Goal: Task Accomplishment & Management: Complete application form

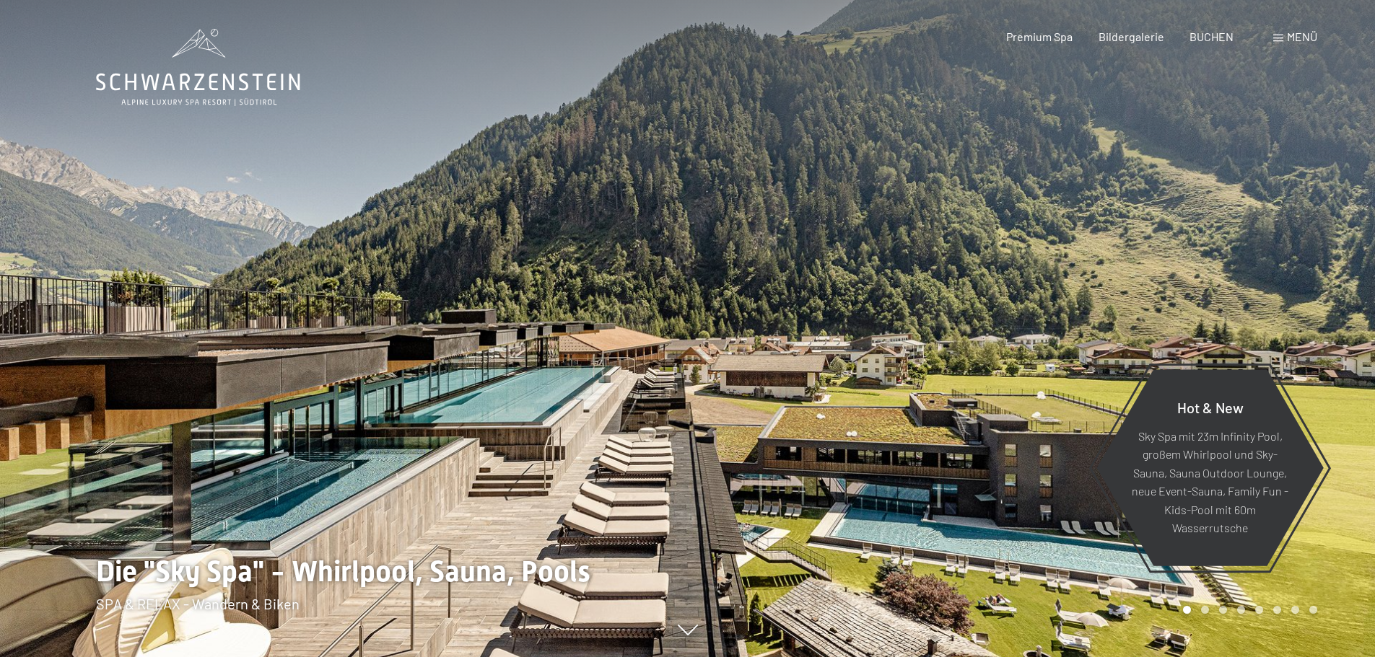
click at [1273, 34] on div "Menü" at bounding box center [1295, 37] width 44 height 16
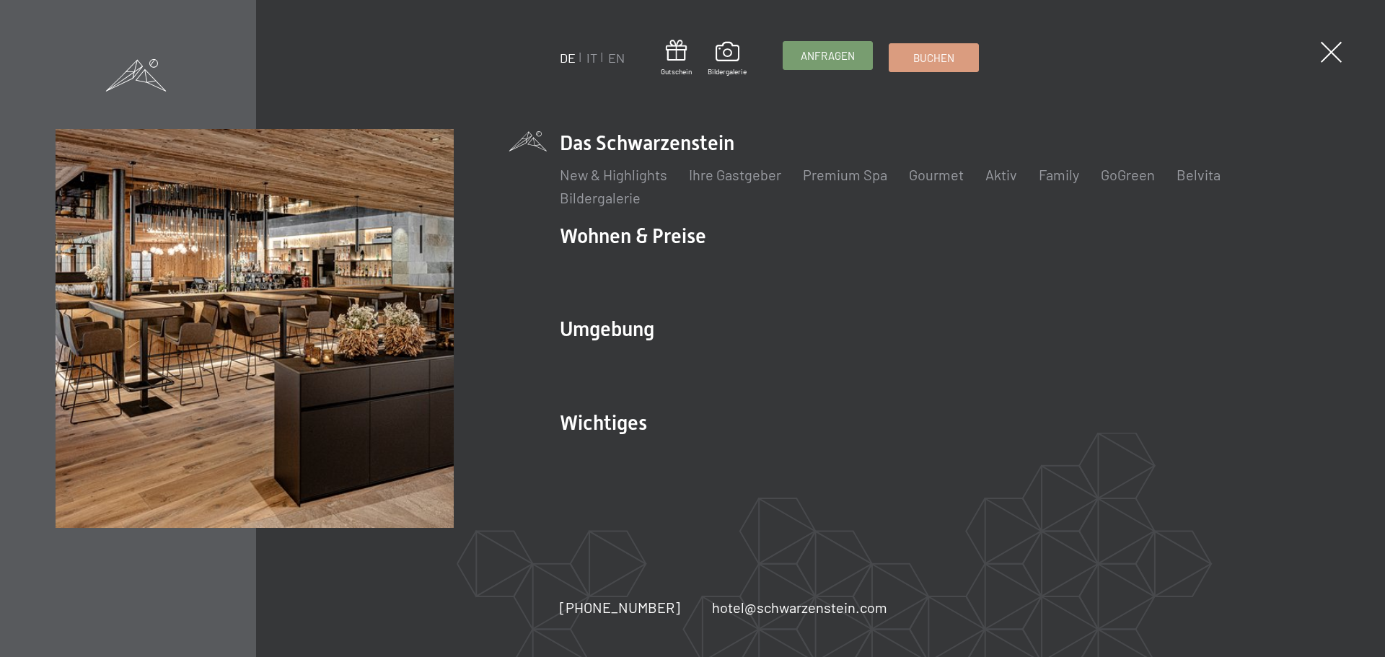
click at [854, 60] on span "Anfragen" at bounding box center [828, 55] width 54 height 15
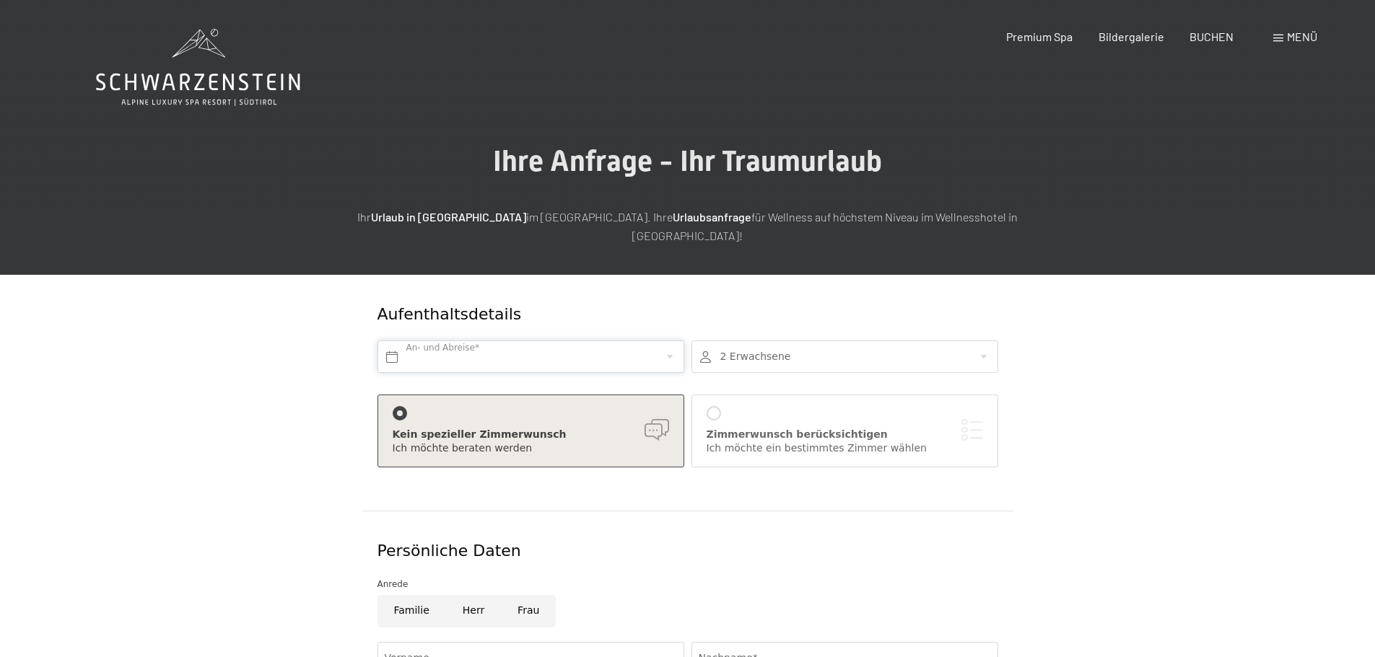
click at [464, 343] on input "text" at bounding box center [530, 357] width 307 height 32
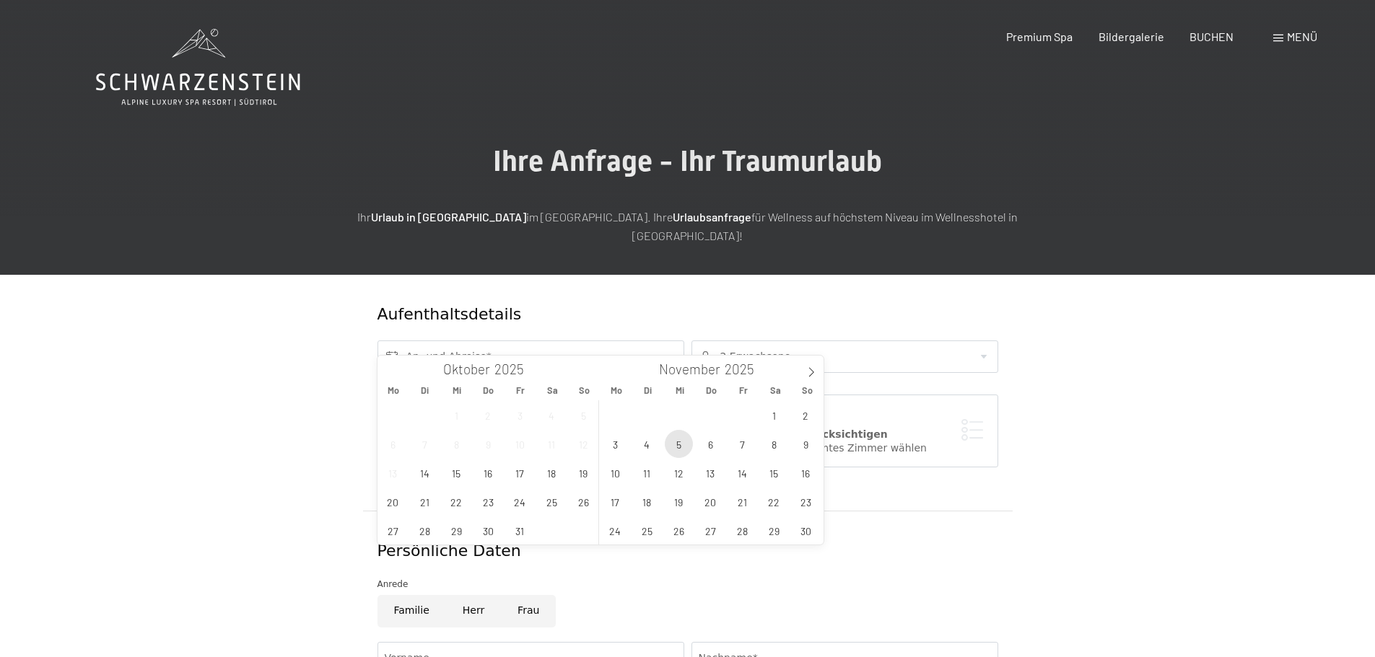
click at [683, 444] on span "5" at bounding box center [679, 444] width 28 height 28
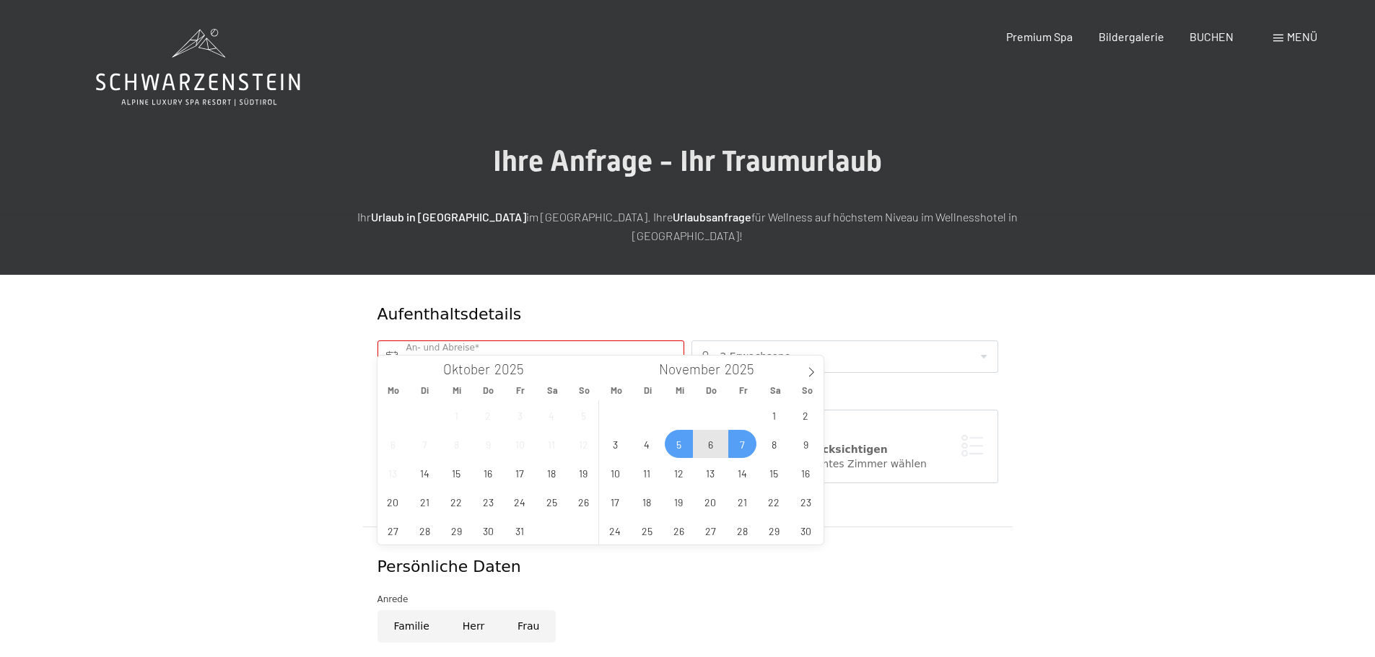
click at [740, 447] on span "7" at bounding box center [742, 444] width 28 height 28
type input "Mi. 05.11.2025 - Fr. 07.11.2025"
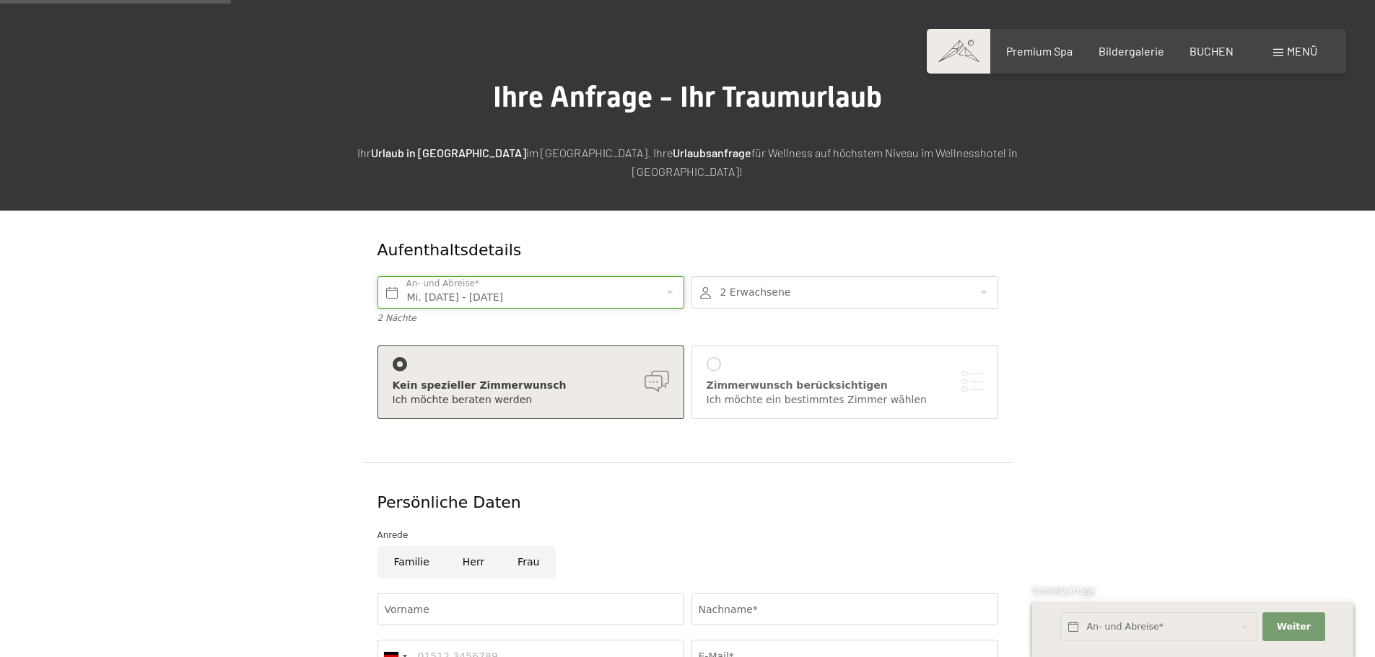
scroll to position [289, 0]
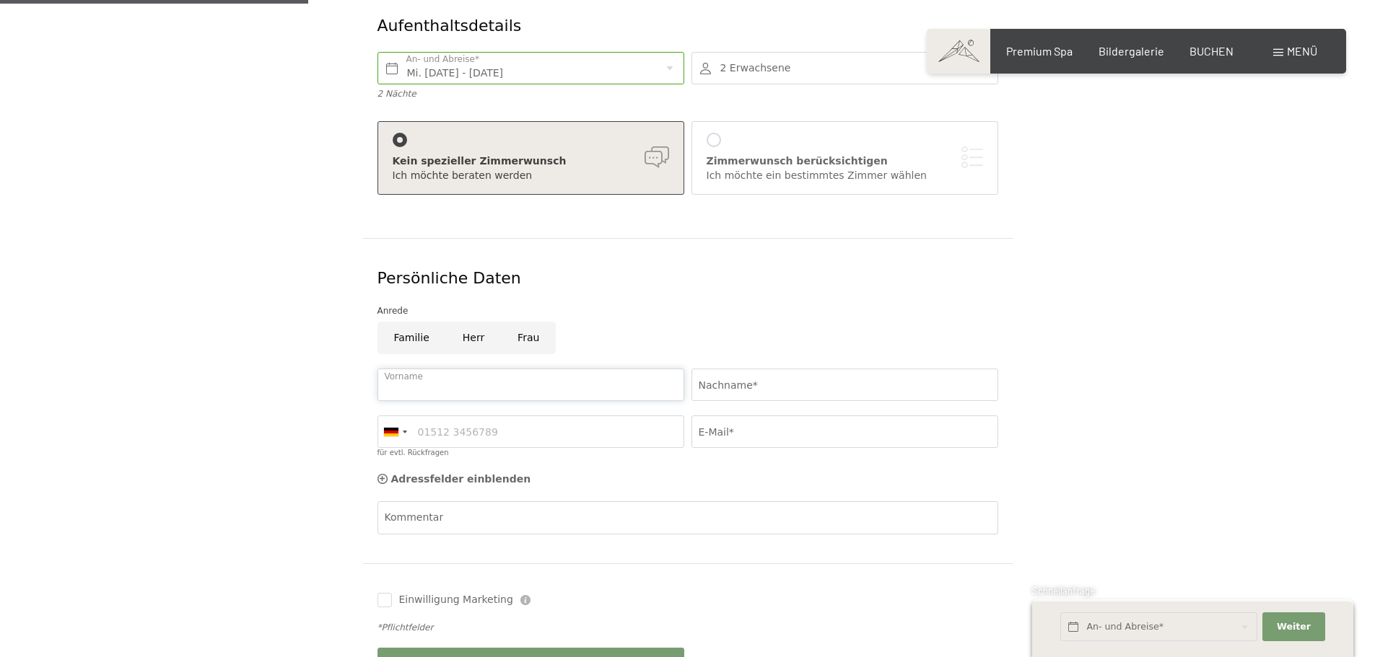
click at [521, 369] on input "Vorname" at bounding box center [530, 385] width 307 height 32
type input "Maria"
click at [741, 369] on input "Nachname*" at bounding box center [844, 385] width 307 height 32
type input "Angerer"
click at [522, 416] on input "für evtl. Rückfragen" at bounding box center [530, 432] width 307 height 32
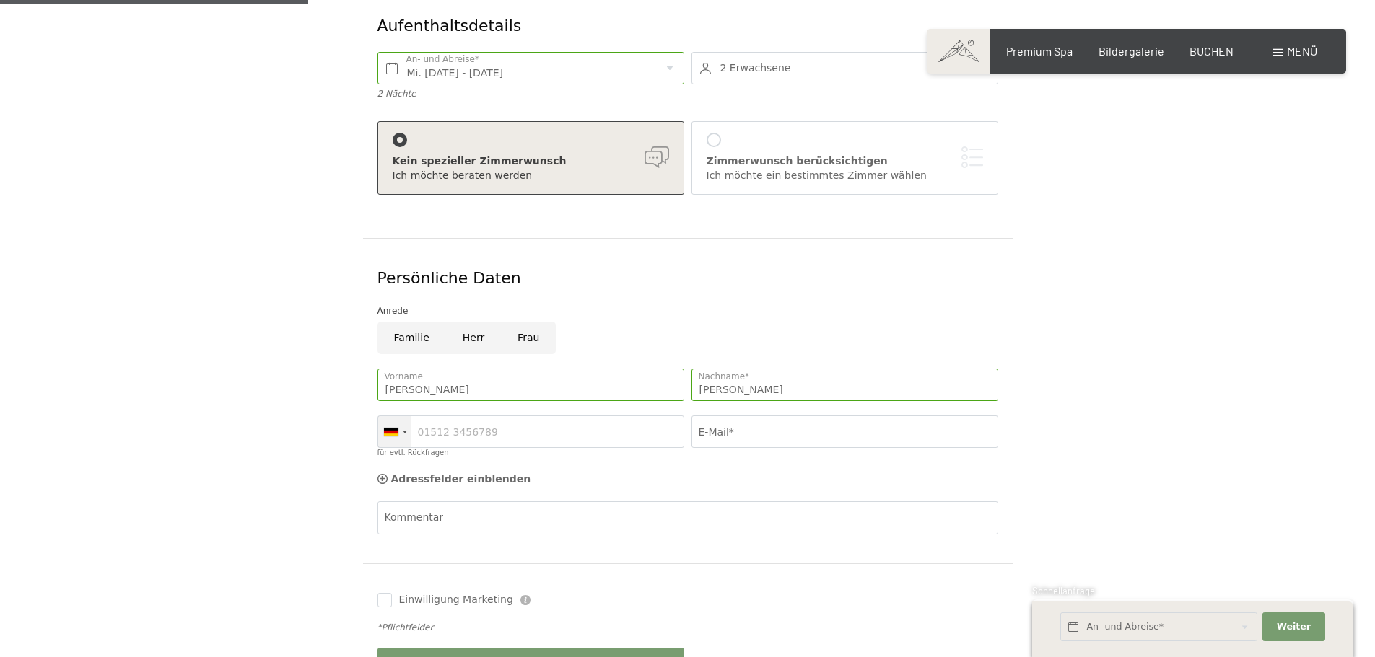
click at [390, 419] on div at bounding box center [394, 431] width 33 height 31
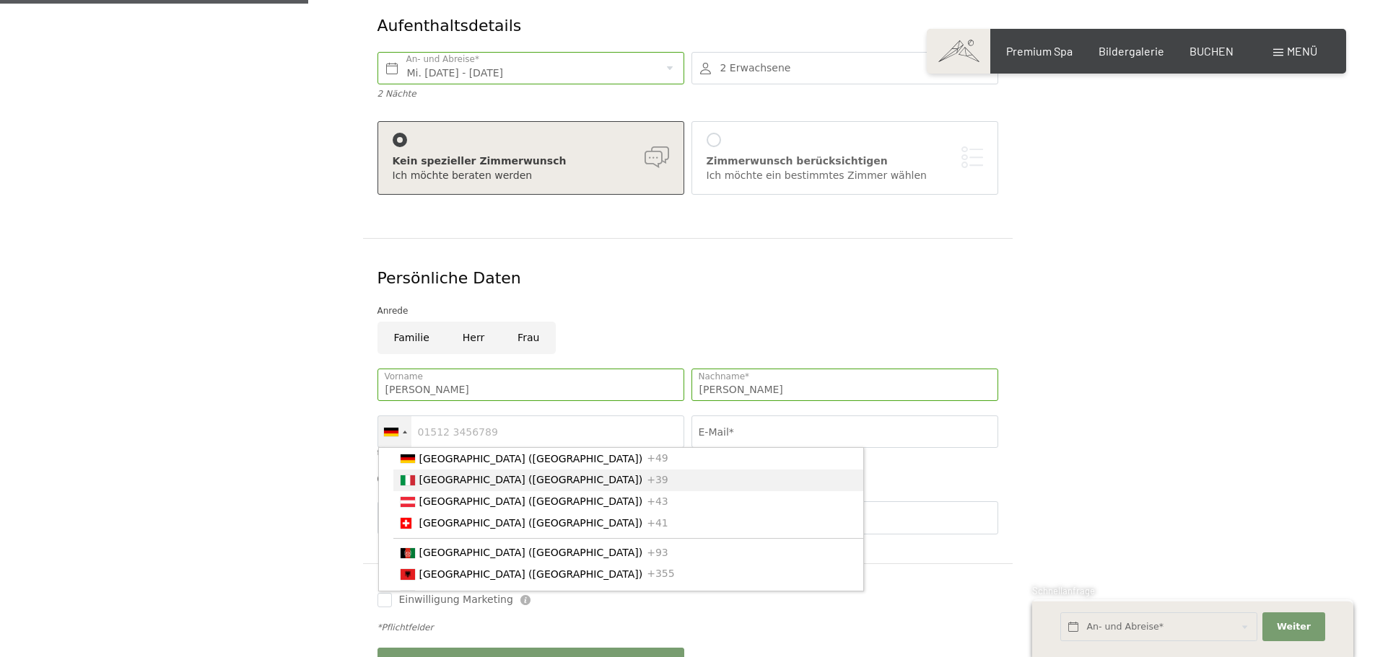
click at [413, 476] on div "List of countries" at bounding box center [407, 481] width 14 height 10
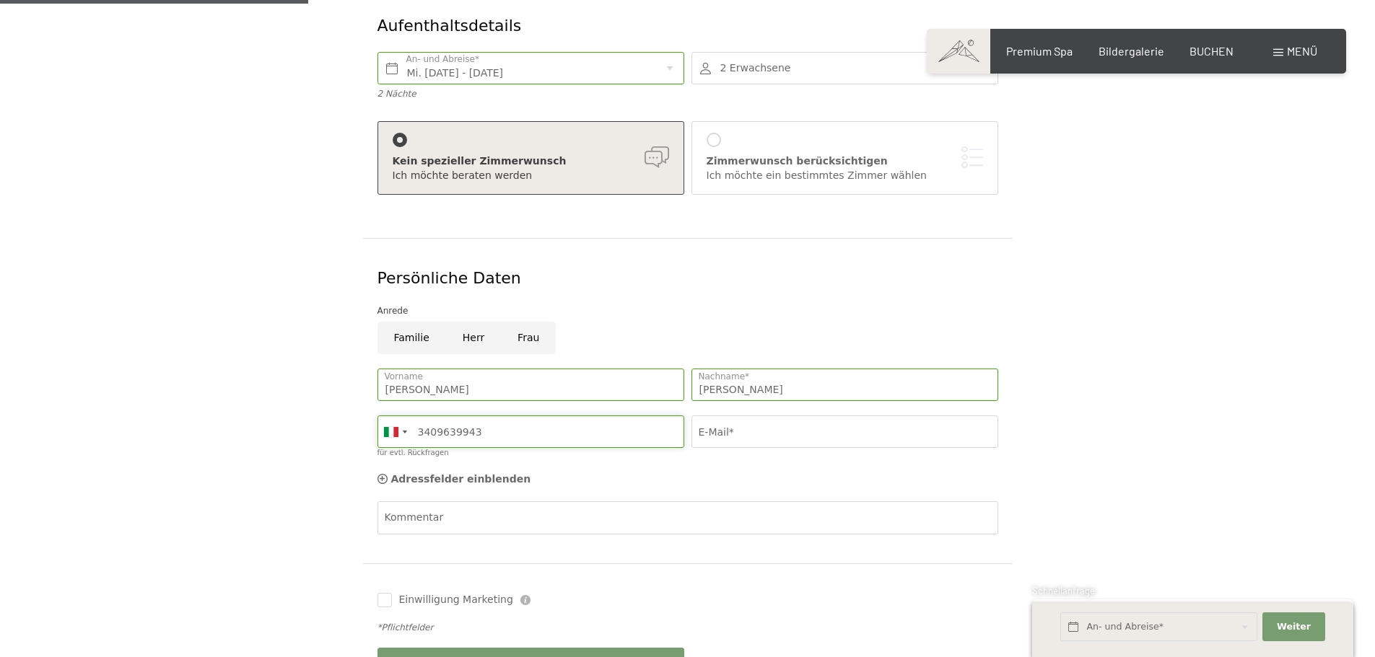
type input "3409639943"
click at [730, 416] on input "E-Mail*" at bounding box center [844, 432] width 307 height 32
type input "mia.ang.ma@gmail.com"
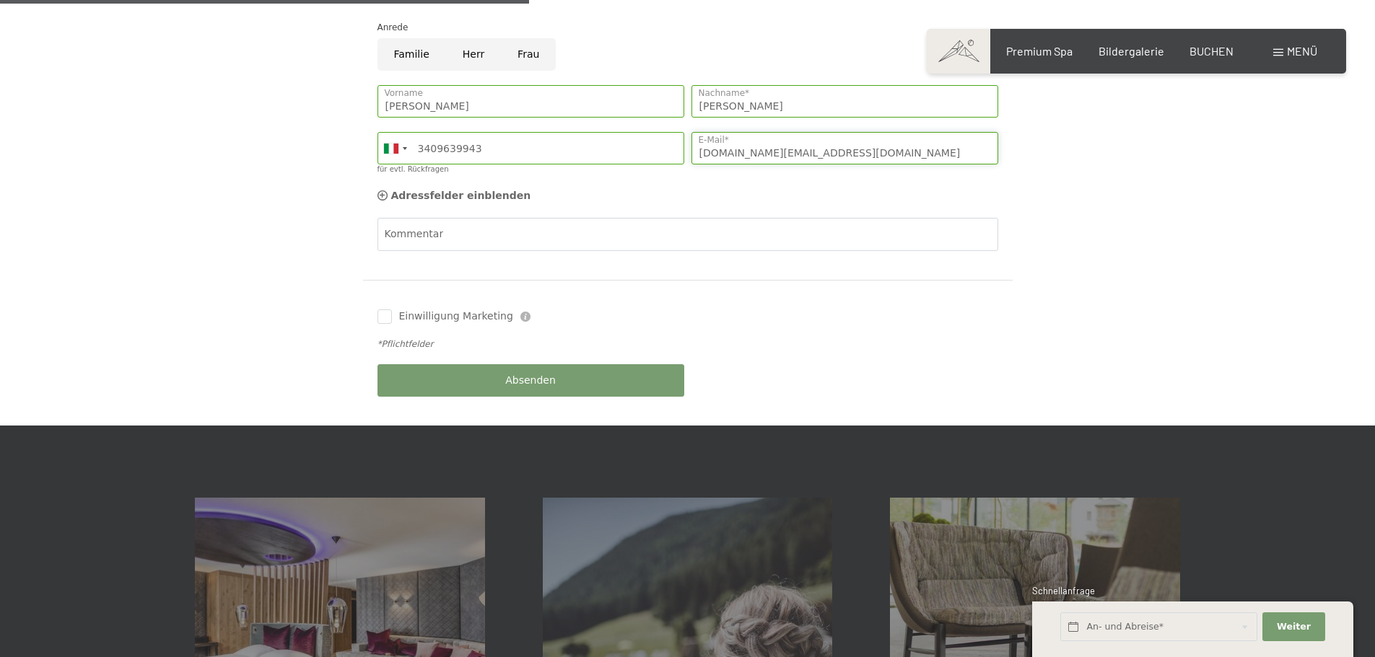
scroll to position [577, 0]
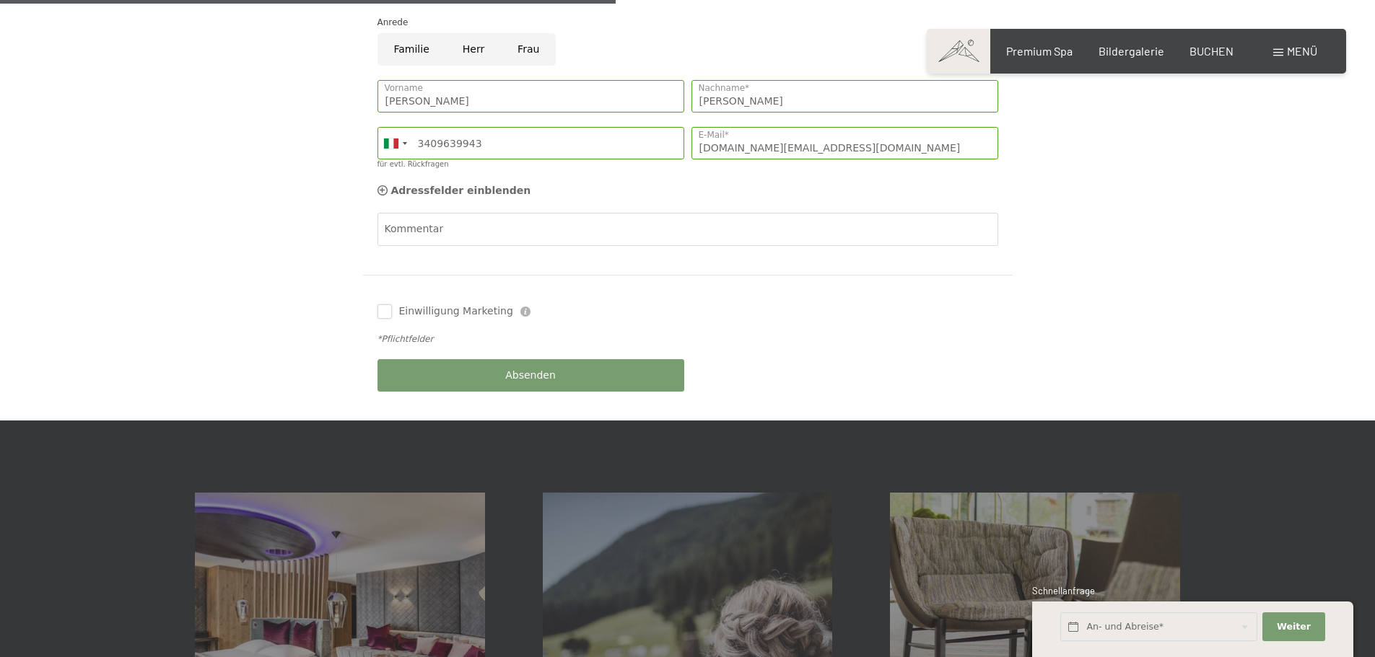
click at [388, 305] on input "Einwilligung Marketing" at bounding box center [384, 312] width 14 height 14
click at [386, 305] on input "Einwilligung Marketing" at bounding box center [384, 312] width 14 height 14
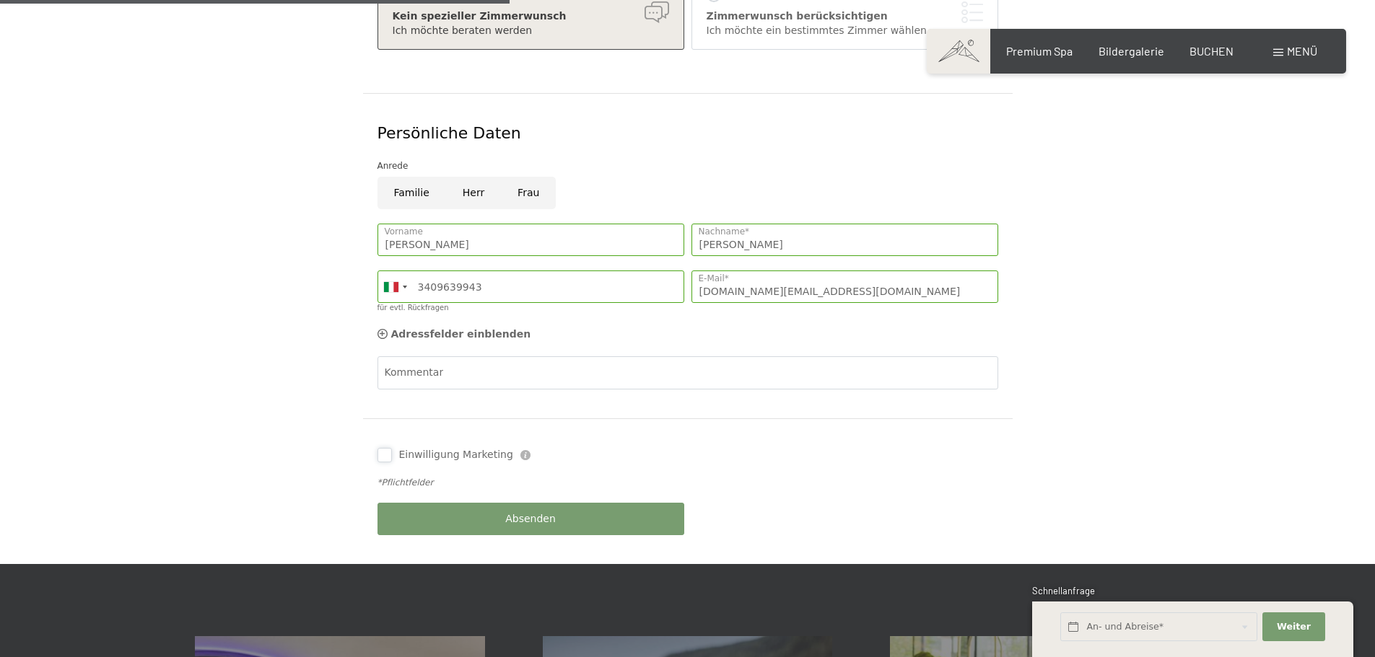
scroll to position [361, 0]
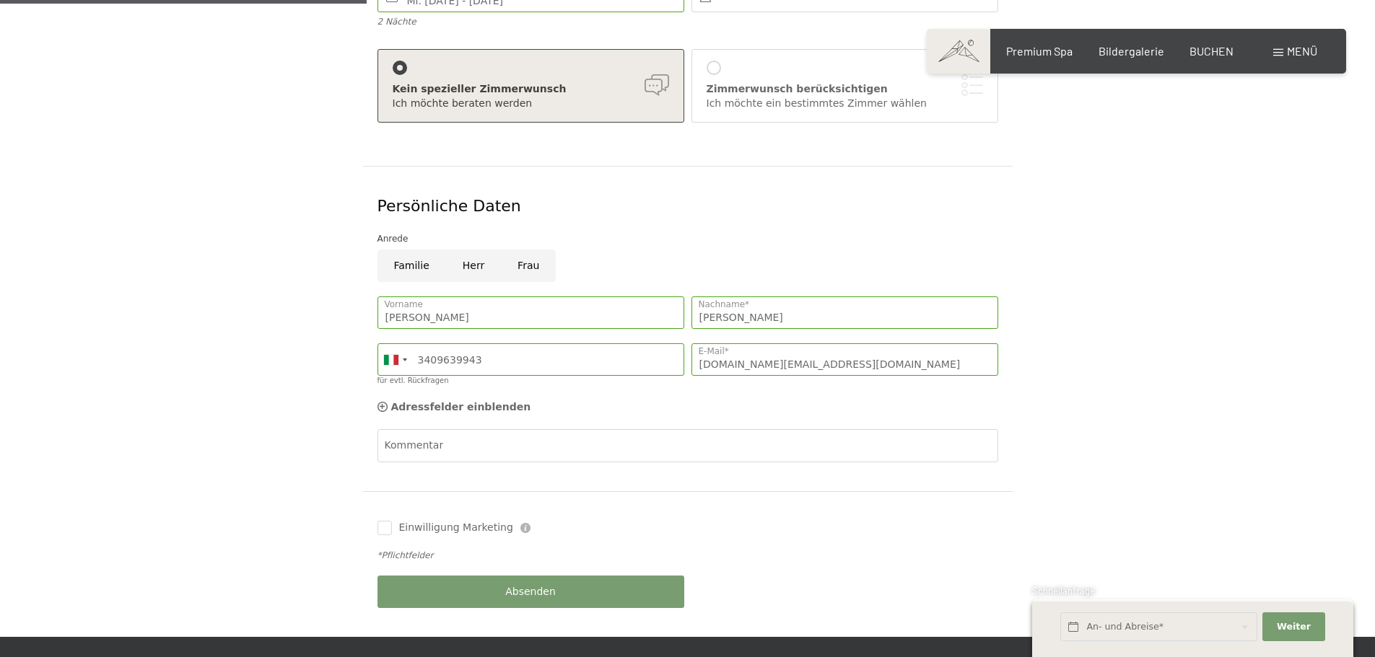
click at [398, 514] on div "Einwilligung Marketing Der Unterfertigte, der die Aufklärung laut Link gelesen …" at bounding box center [531, 528] width 314 height 29
click at [393, 516] on div "Einwilligung Marketing Der Unterfertigte, der die Aufklärung laut Link gelesen …" at bounding box center [531, 528] width 314 height 29
click at [379, 521] on input "Einwilligung Marketing" at bounding box center [384, 528] width 14 height 14
checkbox input "true"
click at [500, 577] on button "Absenden" at bounding box center [530, 592] width 307 height 32
